Goal: Use online tool/utility

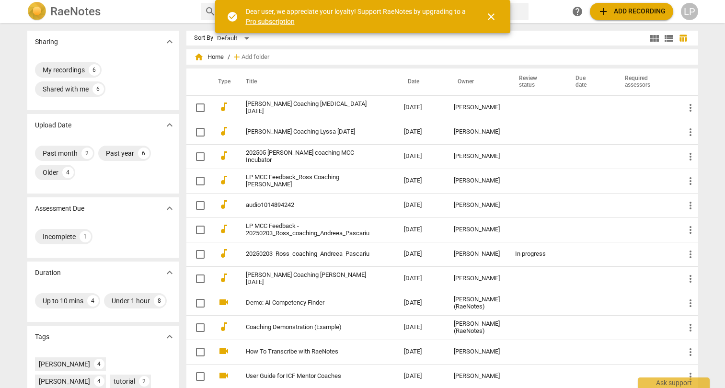
click at [623, 12] on span "add Add recording" at bounding box center [631, 11] width 68 height 11
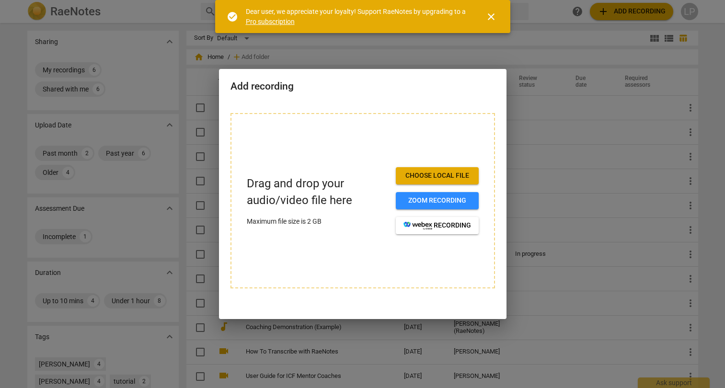
click at [421, 174] on span "Choose local file" at bounding box center [437, 176] width 68 height 10
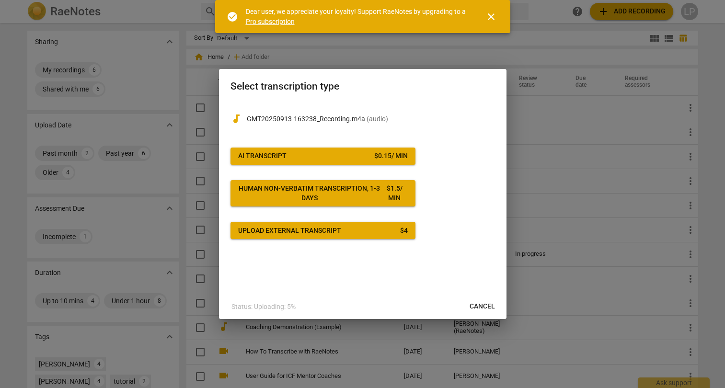
click at [338, 159] on span "AI Transcript $ 0.15 / min" at bounding box center [323, 156] width 170 height 10
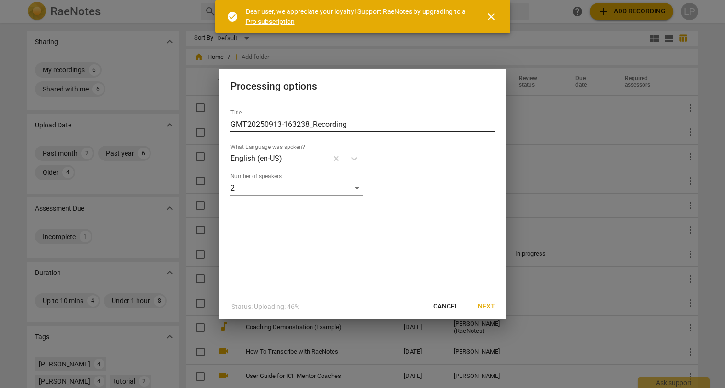
click at [275, 125] on input "GMT20250913-163238_Recording" at bounding box center [362, 124] width 264 height 15
type input "[PERSON_NAME] Coaching [PERSON_NAME] #[DATE]"
click at [492, 304] on span "Next" at bounding box center [486, 307] width 17 height 10
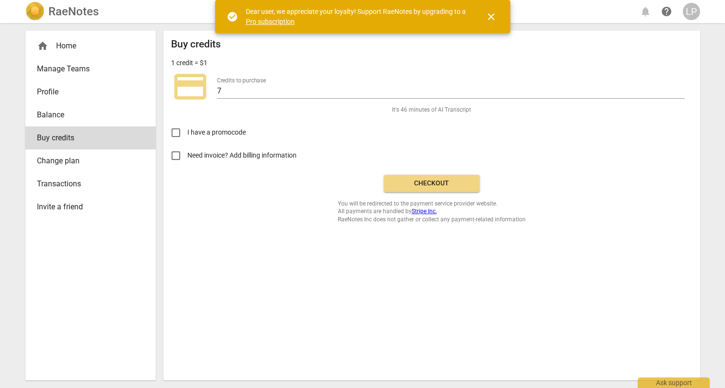
click at [423, 179] on span "Checkout" at bounding box center [431, 184] width 80 height 10
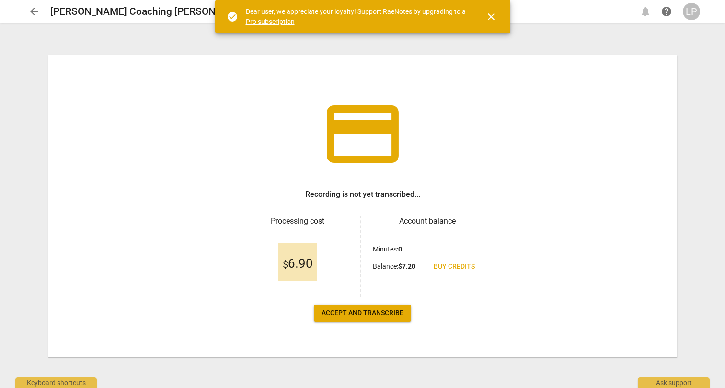
click at [357, 310] on span "Accept and transcribe" at bounding box center [362, 314] width 82 height 10
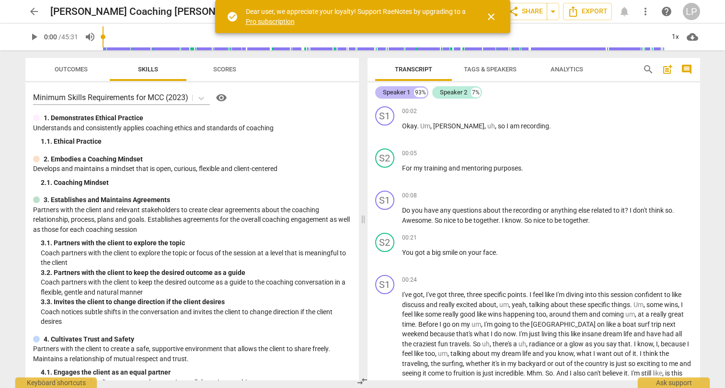
click at [399, 91] on div "Speaker 1" at bounding box center [396, 93] width 27 height 10
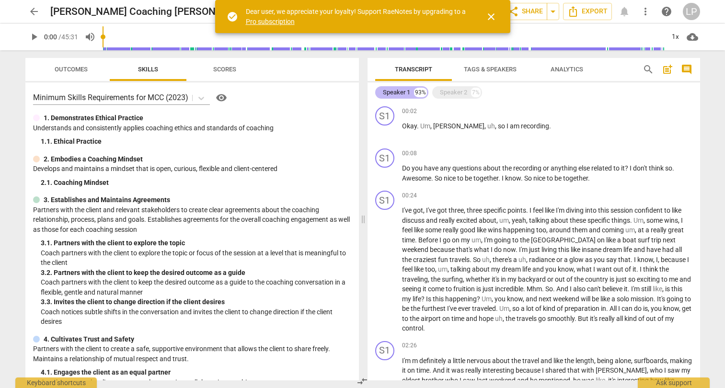
click at [406, 93] on div "Speaker 1" at bounding box center [396, 93] width 27 height 10
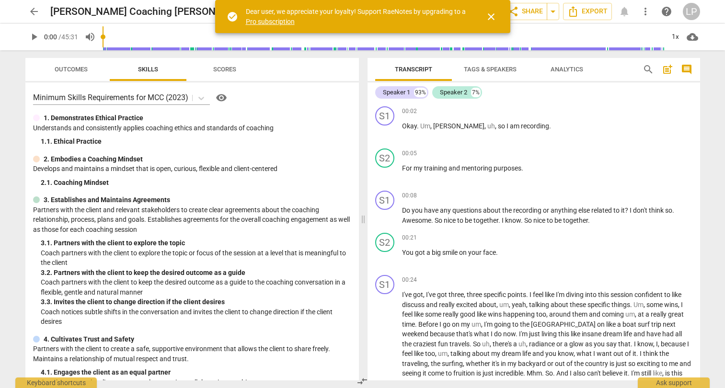
click at [494, 16] on span "close" at bounding box center [490, 16] width 11 height 11
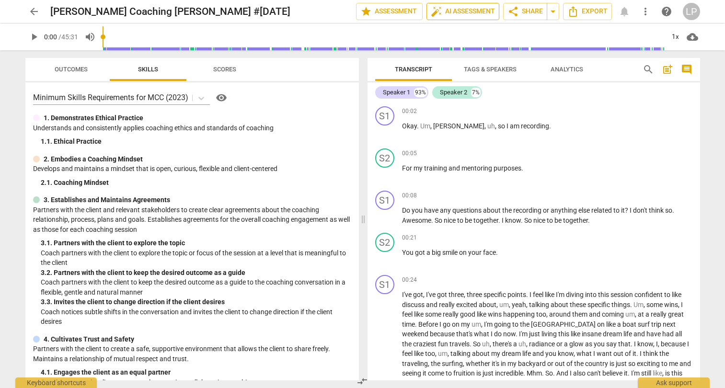
click at [463, 15] on span "auto_fix_high AI Assessment" at bounding box center [463, 11] width 64 height 11
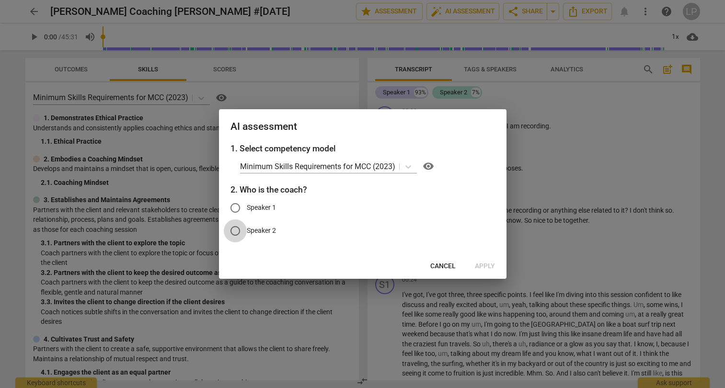
click at [233, 229] on input "Speaker 2" at bounding box center [235, 230] width 23 height 23
radio input "true"
click at [482, 265] on span "Apply" at bounding box center [485, 267] width 20 height 10
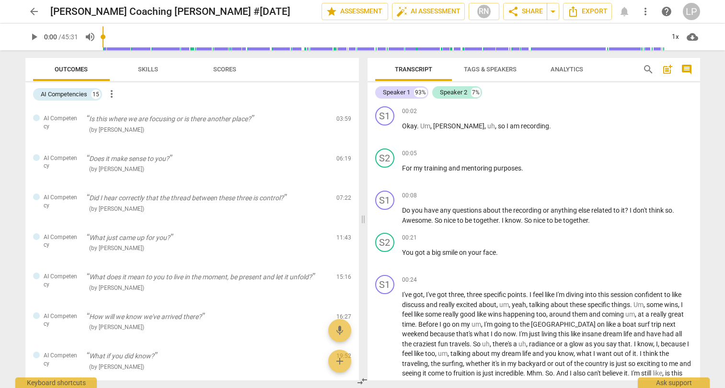
click at [218, 71] on span "Scores" at bounding box center [224, 69] width 23 height 7
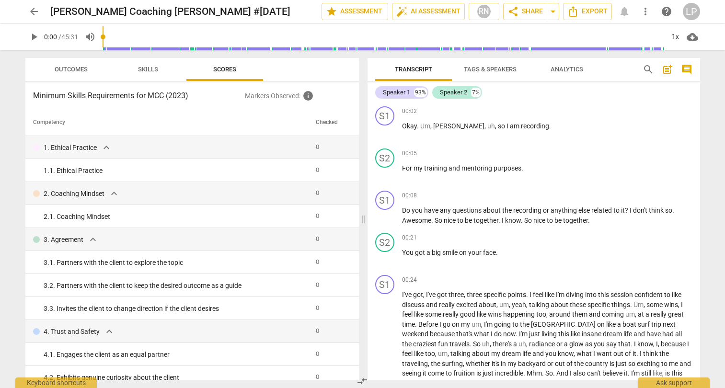
click at [67, 69] on span "Outcomes" at bounding box center [71, 69] width 33 height 7
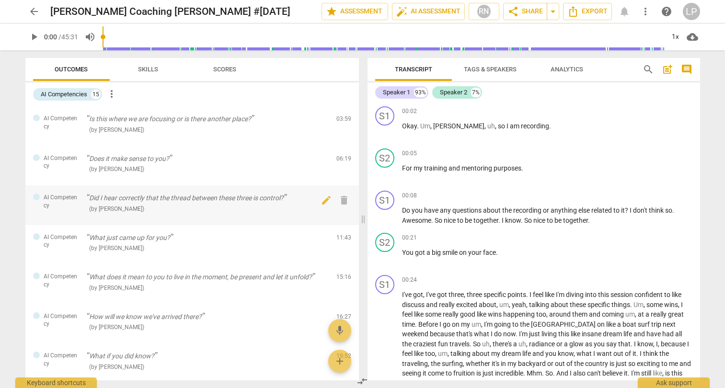
scroll to position [372, 0]
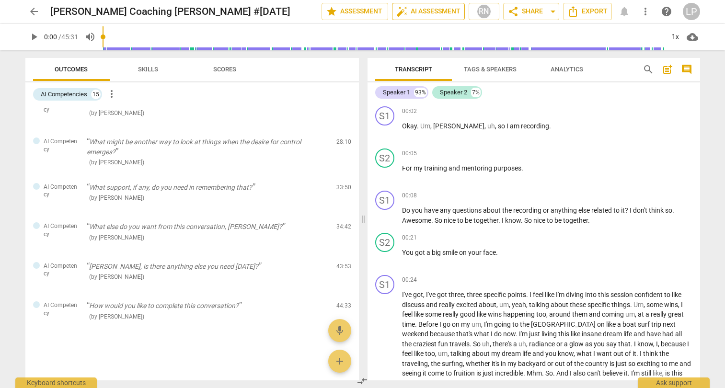
click at [419, 12] on span "auto_fix_high AI Assessment" at bounding box center [428, 11] width 64 height 11
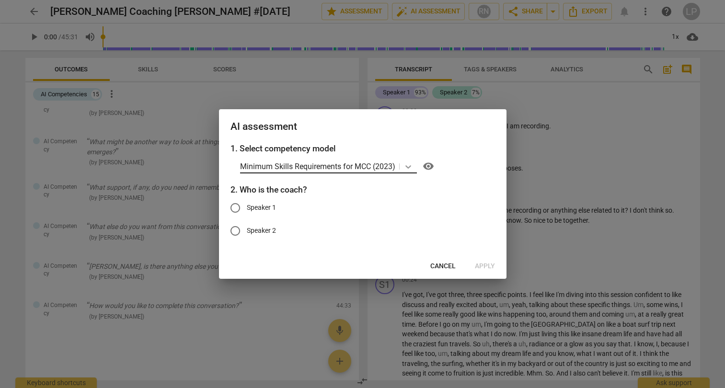
click at [408, 168] on icon at bounding box center [408, 167] width 10 height 10
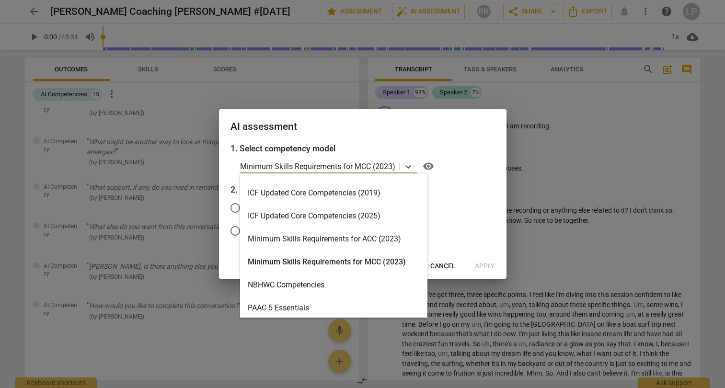
scroll to position [228, 0]
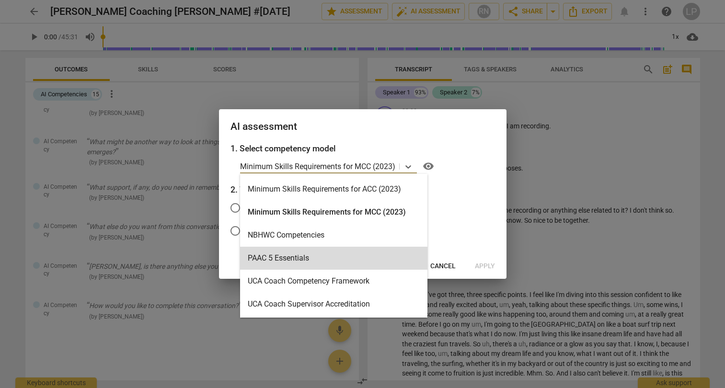
click at [466, 153] on h3 "1. Select competency model" at bounding box center [362, 148] width 264 height 12
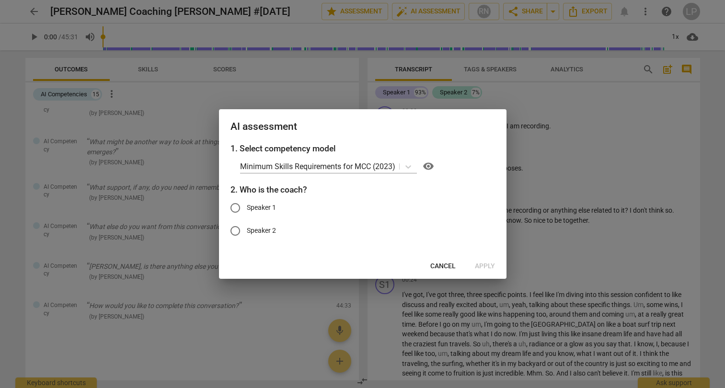
click at [444, 262] on span "Cancel" at bounding box center [442, 267] width 25 height 10
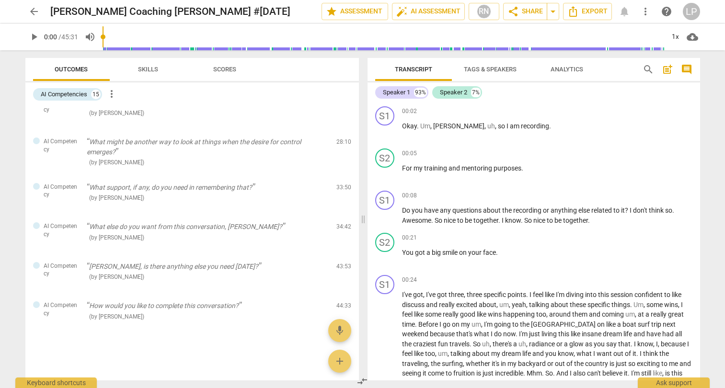
click at [78, 74] on span "Outcomes" at bounding box center [71, 69] width 56 height 13
click at [128, 74] on span "Skills" at bounding box center [147, 69] width 43 height 13
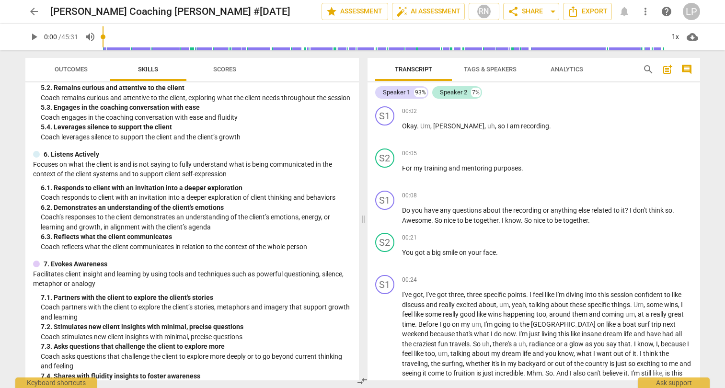
scroll to position [600, 0]
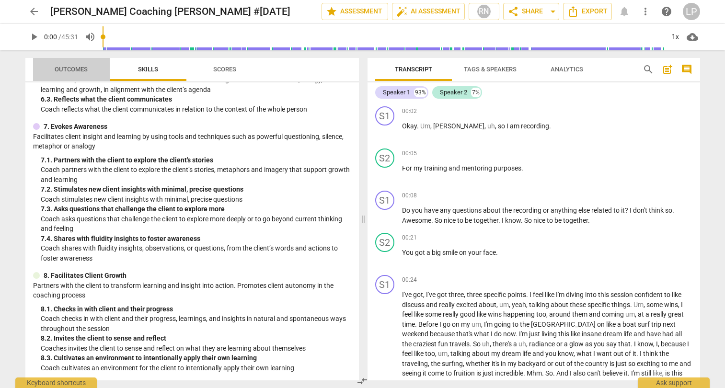
click at [81, 70] on span "Outcomes" at bounding box center [71, 69] width 33 height 7
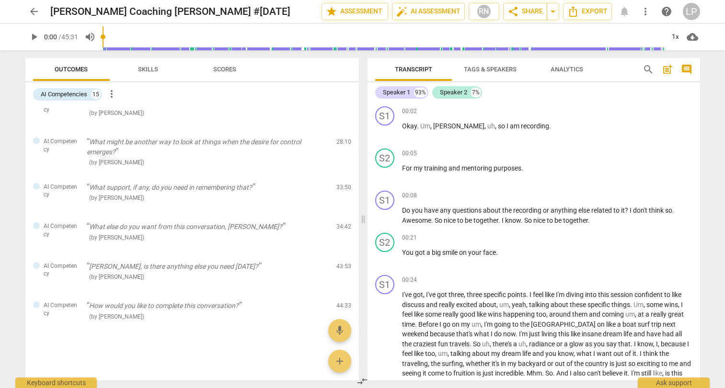
scroll to position [0, 0]
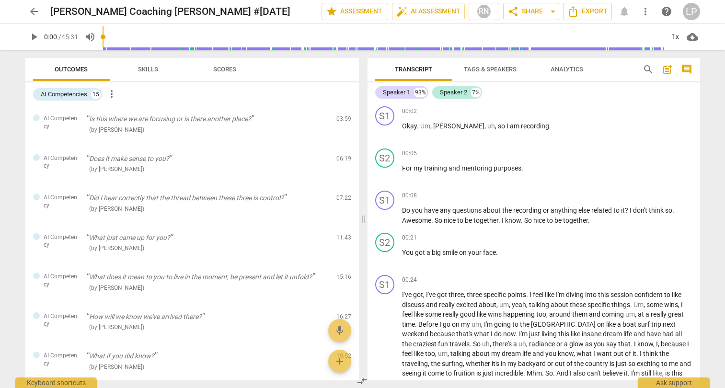
click at [110, 86] on div "AI Competencies 15 more_vert" at bounding box center [196, 94] width 326 height 16
click at [110, 99] on span "more_vert" at bounding box center [111, 93] width 11 height 11
click at [82, 91] on div at bounding box center [362, 194] width 725 height 388
click at [439, 8] on span "auto_fix_high AI Assessment" at bounding box center [428, 11] width 64 height 11
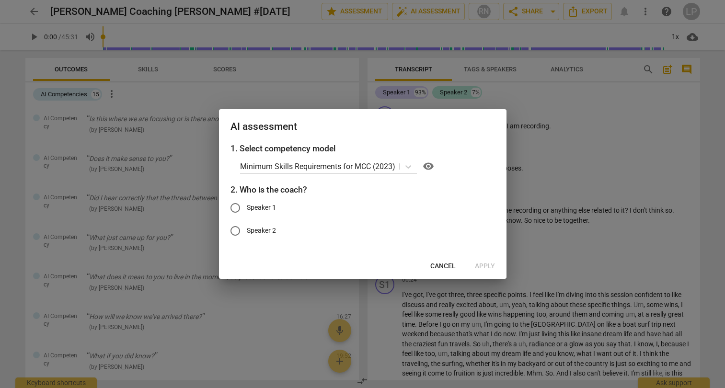
click at [235, 232] on input "Speaker 2" at bounding box center [235, 230] width 23 height 23
radio input "true"
click at [480, 265] on span "Apply" at bounding box center [485, 267] width 20 height 10
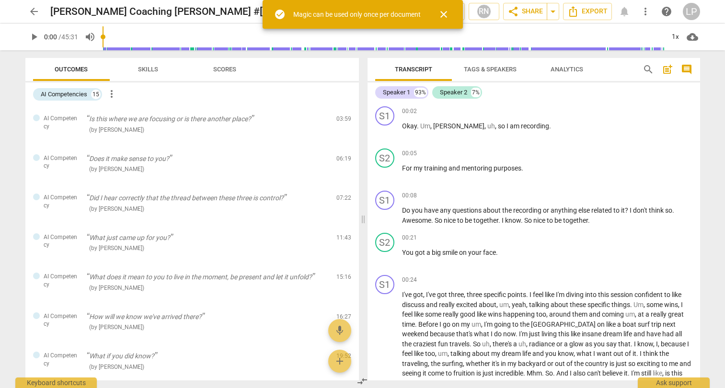
click at [444, 6] on button "close" at bounding box center [443, 14] width 23 height 23
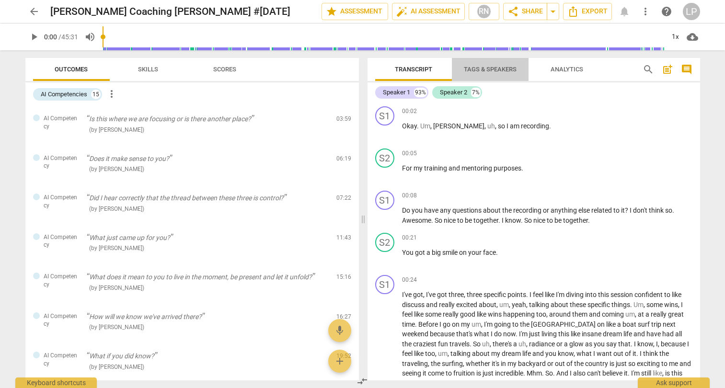
click at [494, 68] on span "Tags & Speakers" at bounding box center [490, 69] width 53 height 7
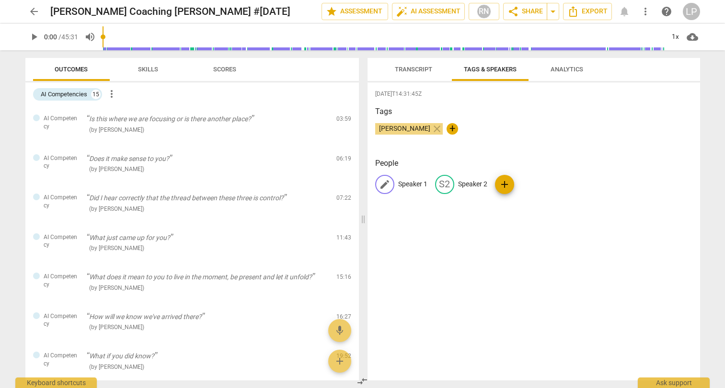
click at [401, 183] on p "Speaker 1" at bounding box center [412, 184] width 29 height 10
click at [528, 181] on p "Speaker 2" at bounding box center [534, 184] width 29 height 10
click at [476, 181] on input "Speaker 2" at bounding box center [496, 184] width 77 height 15
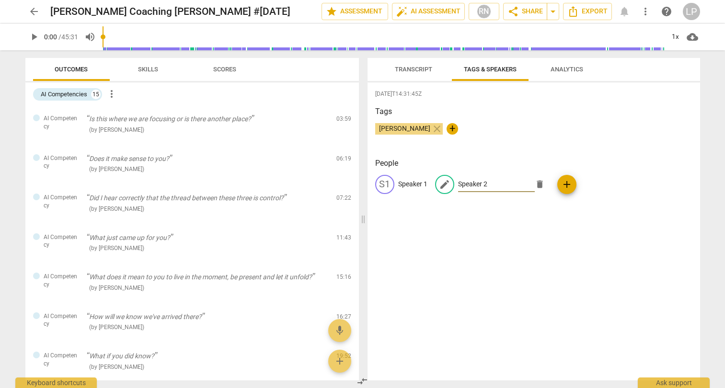
click at [476, 181] on input "Speaker 2" at bounding box center [496, 184] width 77 height 15
type input "Coach"
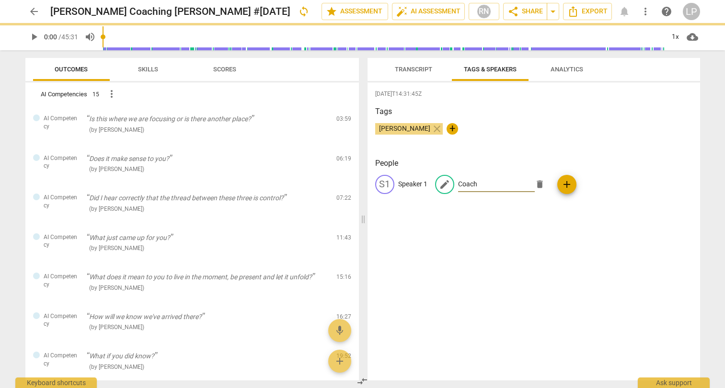
click at [404, 184] on p "Speaker 1" at bounding box center [412, 184] width 29 height 10
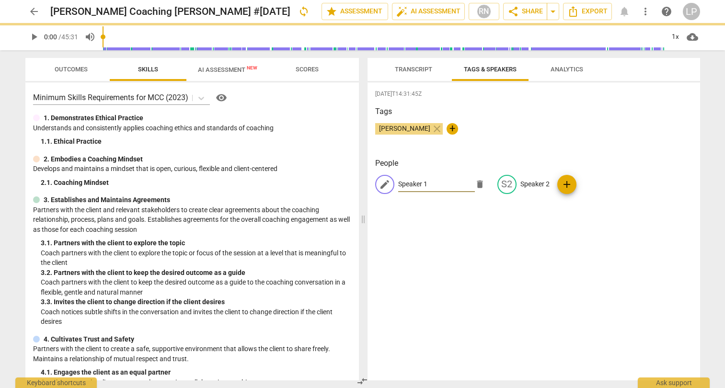
click at [404, 184] on input "Speaker 1" at bounding box center [436, 184] width 77 height 15
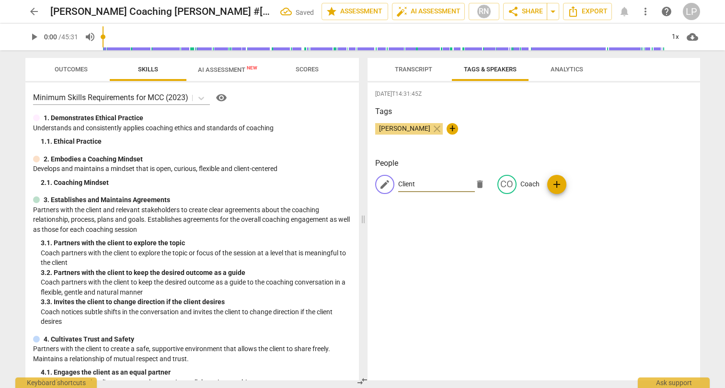
type input "Client"
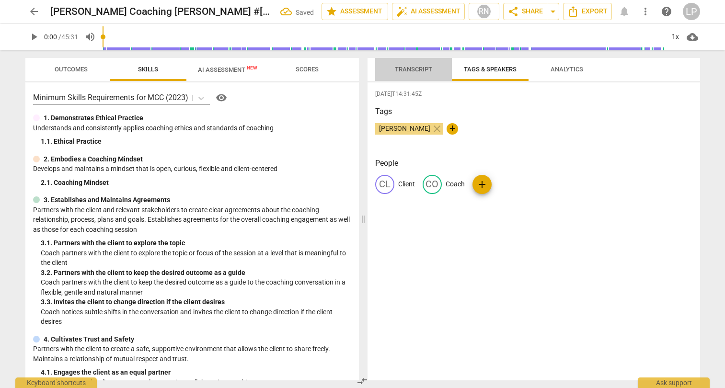
click at [412, 67] on span "Transcript" at bounding box center [413, 69] width 37 height 7
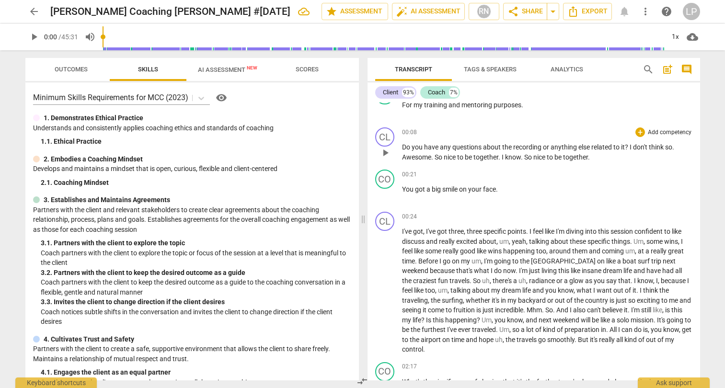
scroll to position [67, 0]
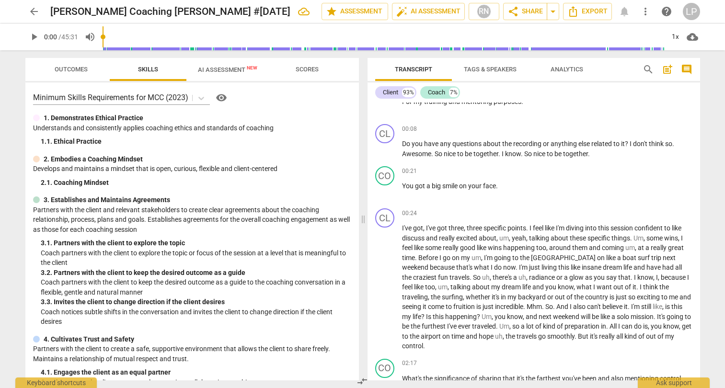
click at [212, 73] on span "AI Assessment New" at bounding box center [227, 69] width 82 height 14
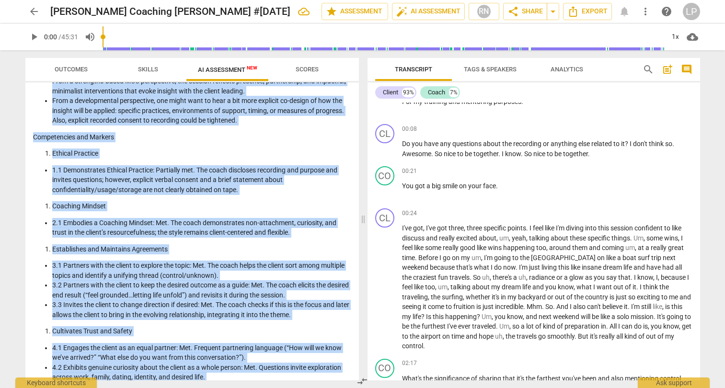
scroll to position [0, 0]
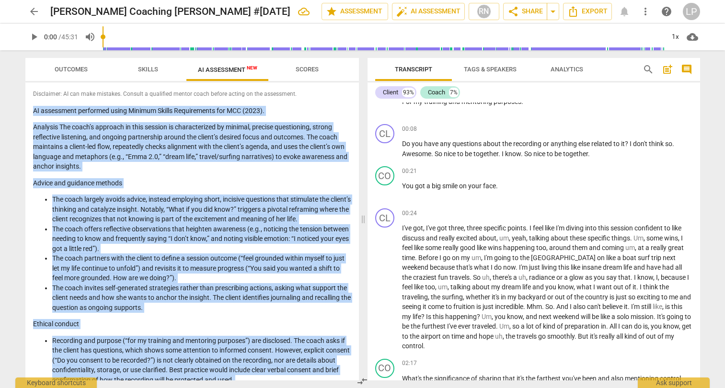
drag, startPoint x: 295, startPoint y: 371, endPoint x: 33, endPoint y: 107, distance: 372.3
copy div "LO ipsumdolor sitametco adipi Elitsed Doeius Temporincidi utl ETD (7691). Magna…"
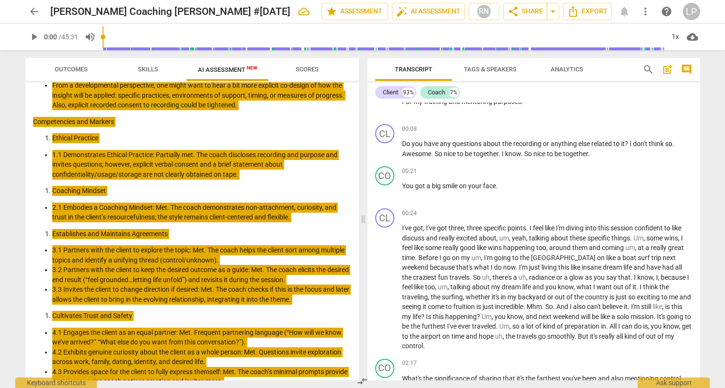
scroll to position [551, 0]
